Goal: Task Accomplishment & Management: Manage account settings

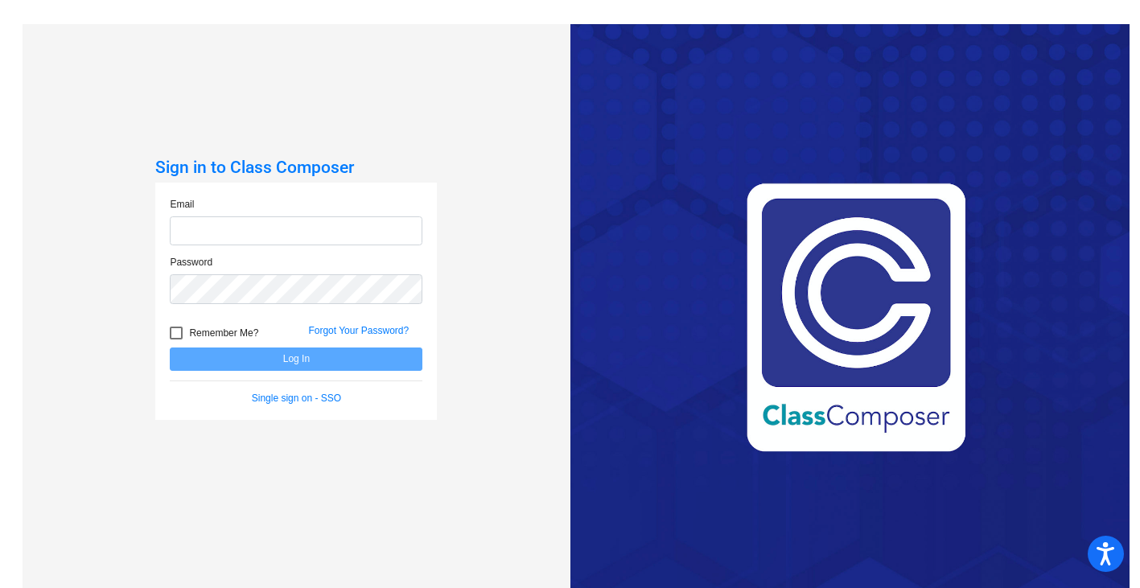
type input "[PERSON_NAME][EMAIL_ADDRESS][PERSON_NAME][DOMAIN_NAME]"
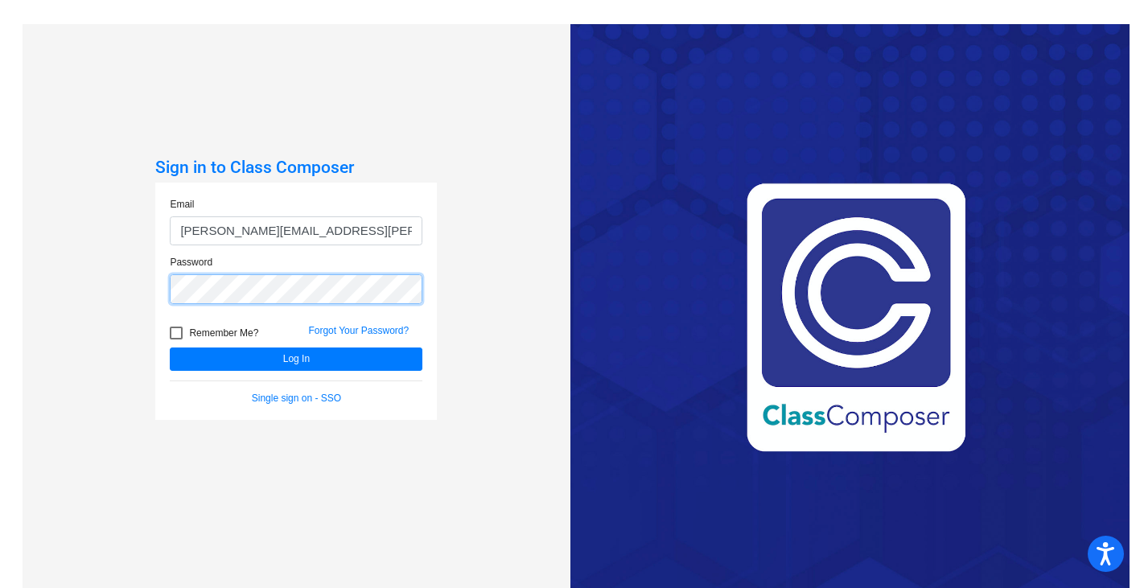
click at [170, 348] on button "Log In" at bounding box center [296, 359] width 253 height 23
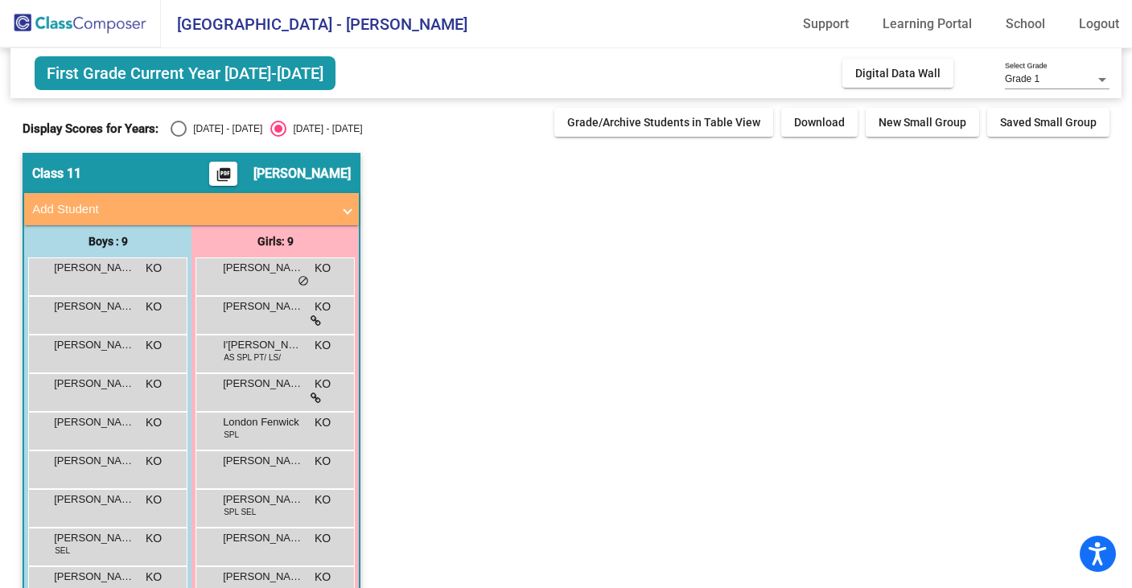
click at [178, 133] on div "Select an option" at bounding box center [179, 129] width 16 height 16
click at [178, 137] on input "[DATE] - [DATE]" at bounding box center [178, 137] width 1 height 1
radio input "true"
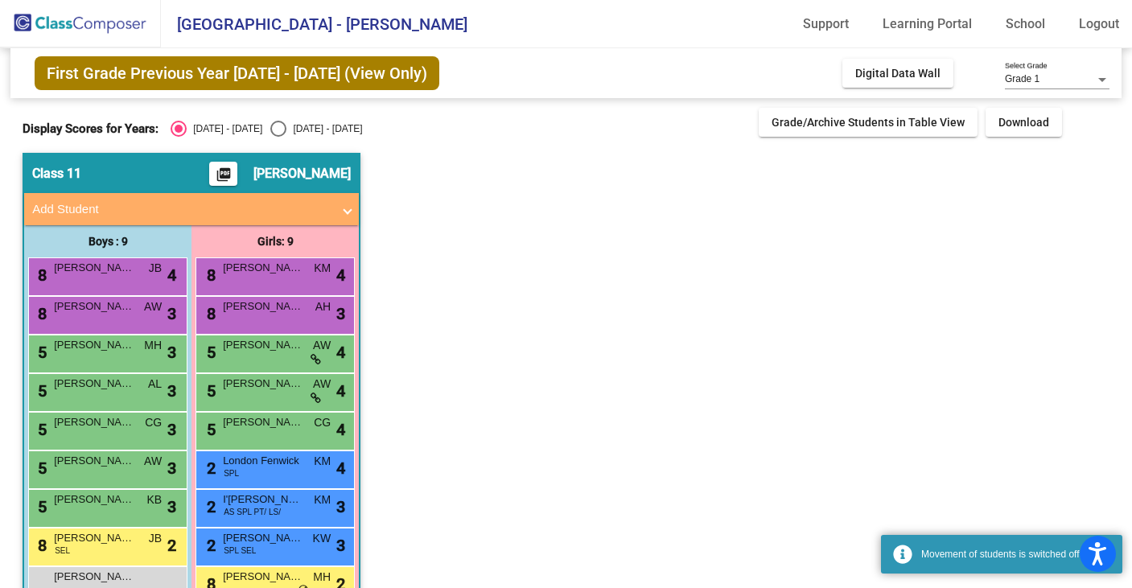
scroll to position [43, 0]
